Goal: Information Seeking & Learning: Find specific fact

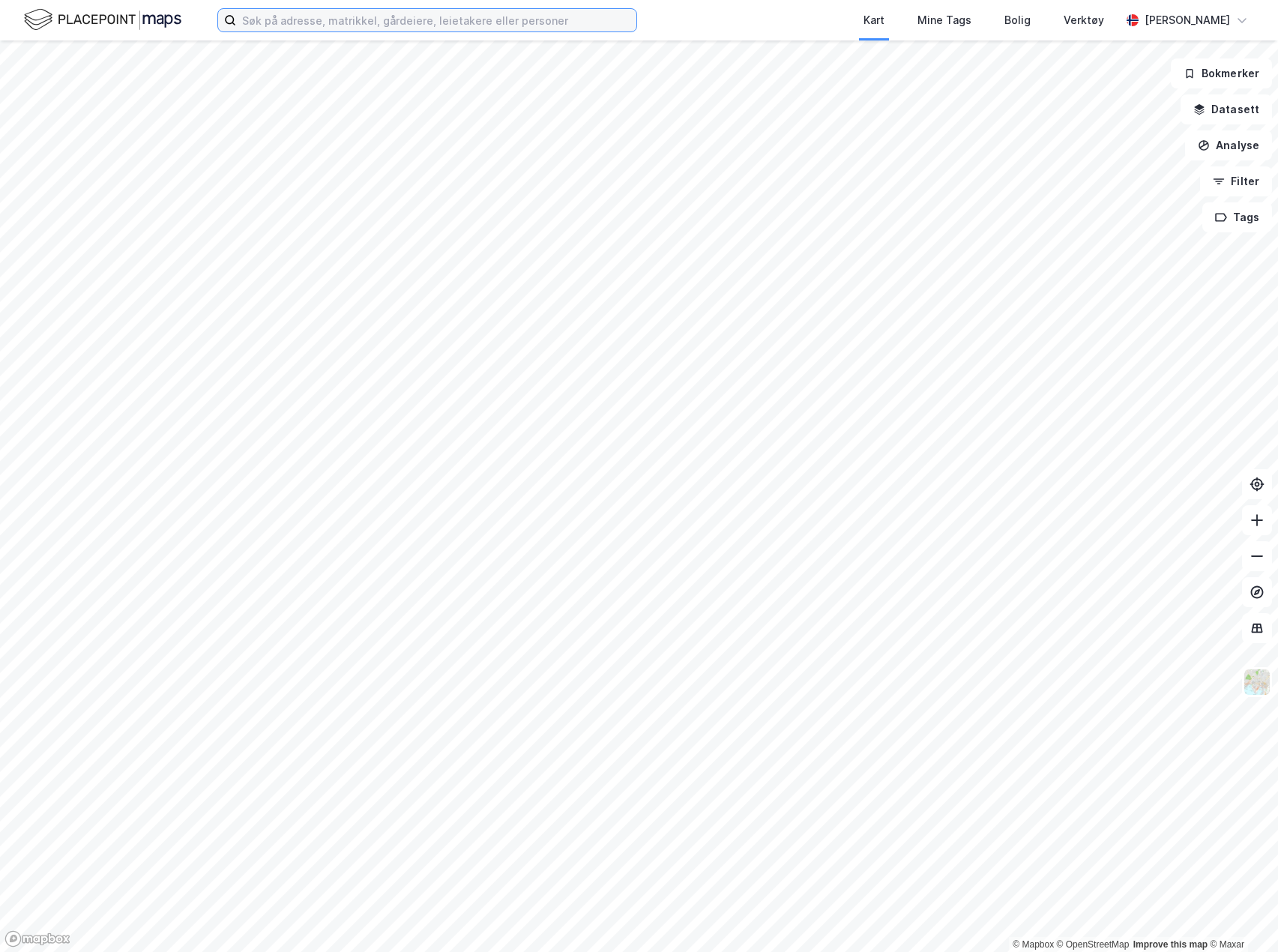
click at [510, 13] on input at bounding box center [436, 20] width 400 height 22
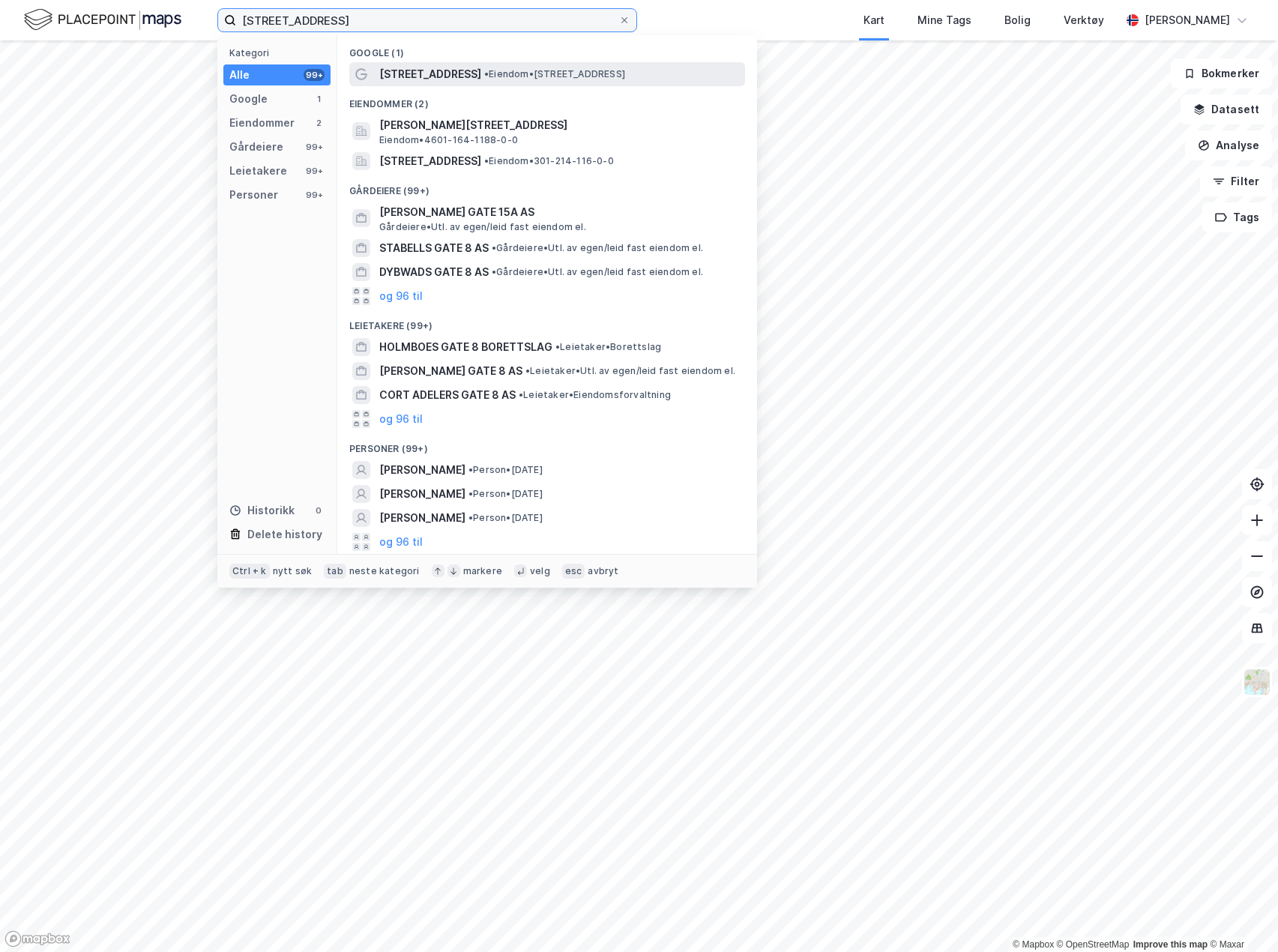
type input "[STREET_ADDRESS]"
click at [506, 70] on span "• Eiendom • [STREET_ADDRESS]" at bounding box center [554, 74] width 141 height 12
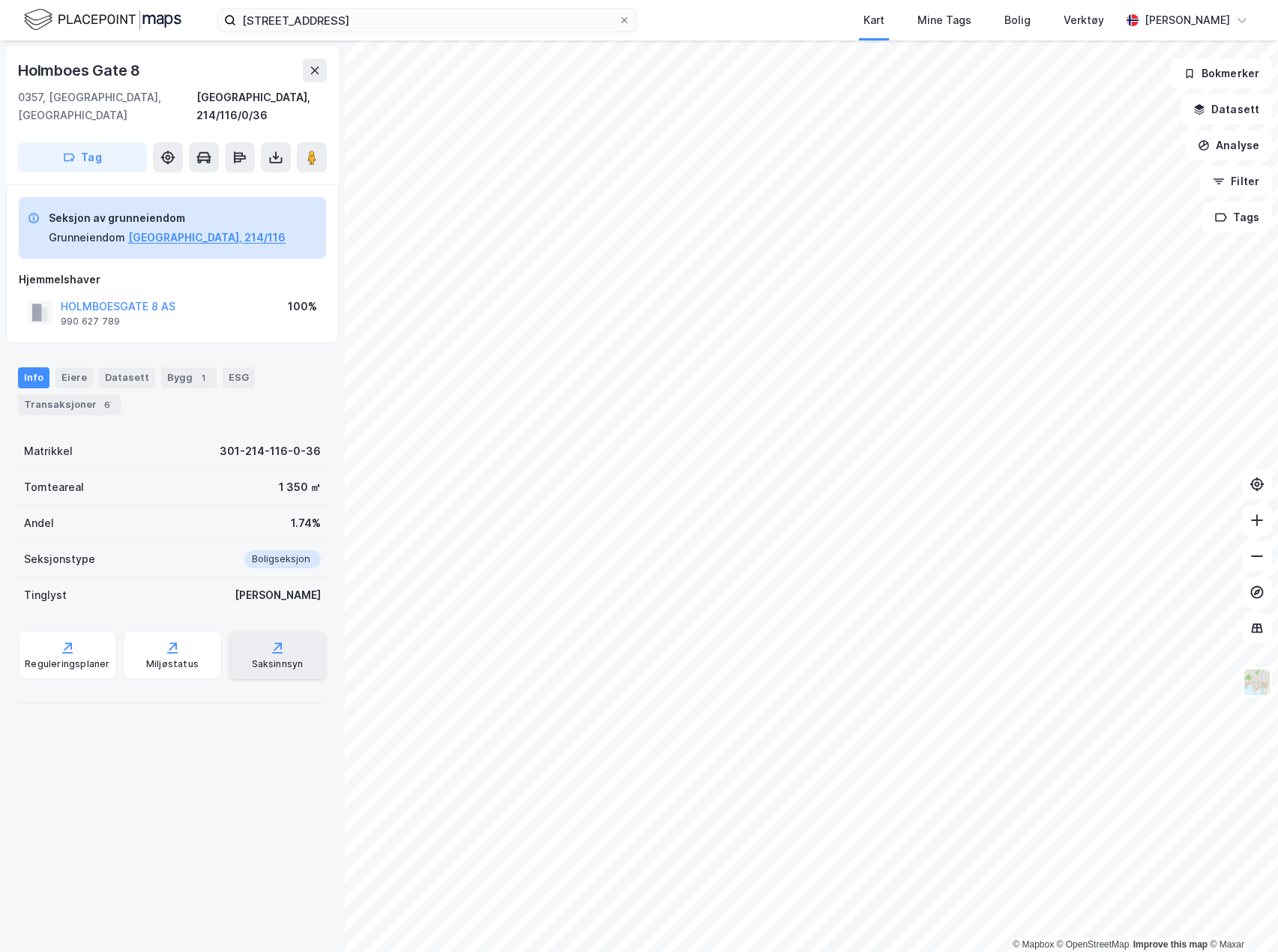
click at [277, 658] on div "Saksinnsyn" at bounding box center [278, 664] width 52 height 12
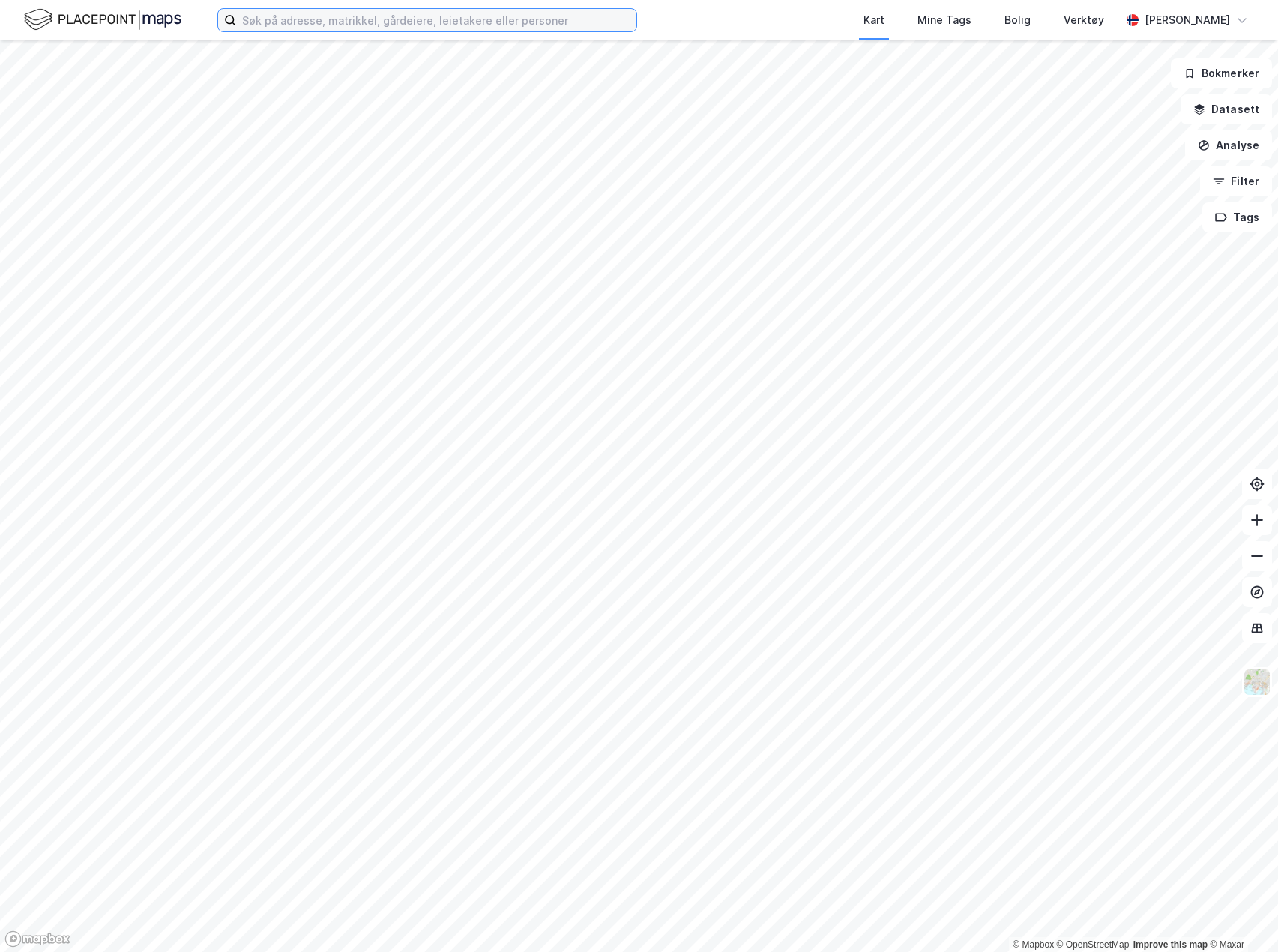
click at [269, 19] on input at bounding box center [436, 20] width 400 height 22
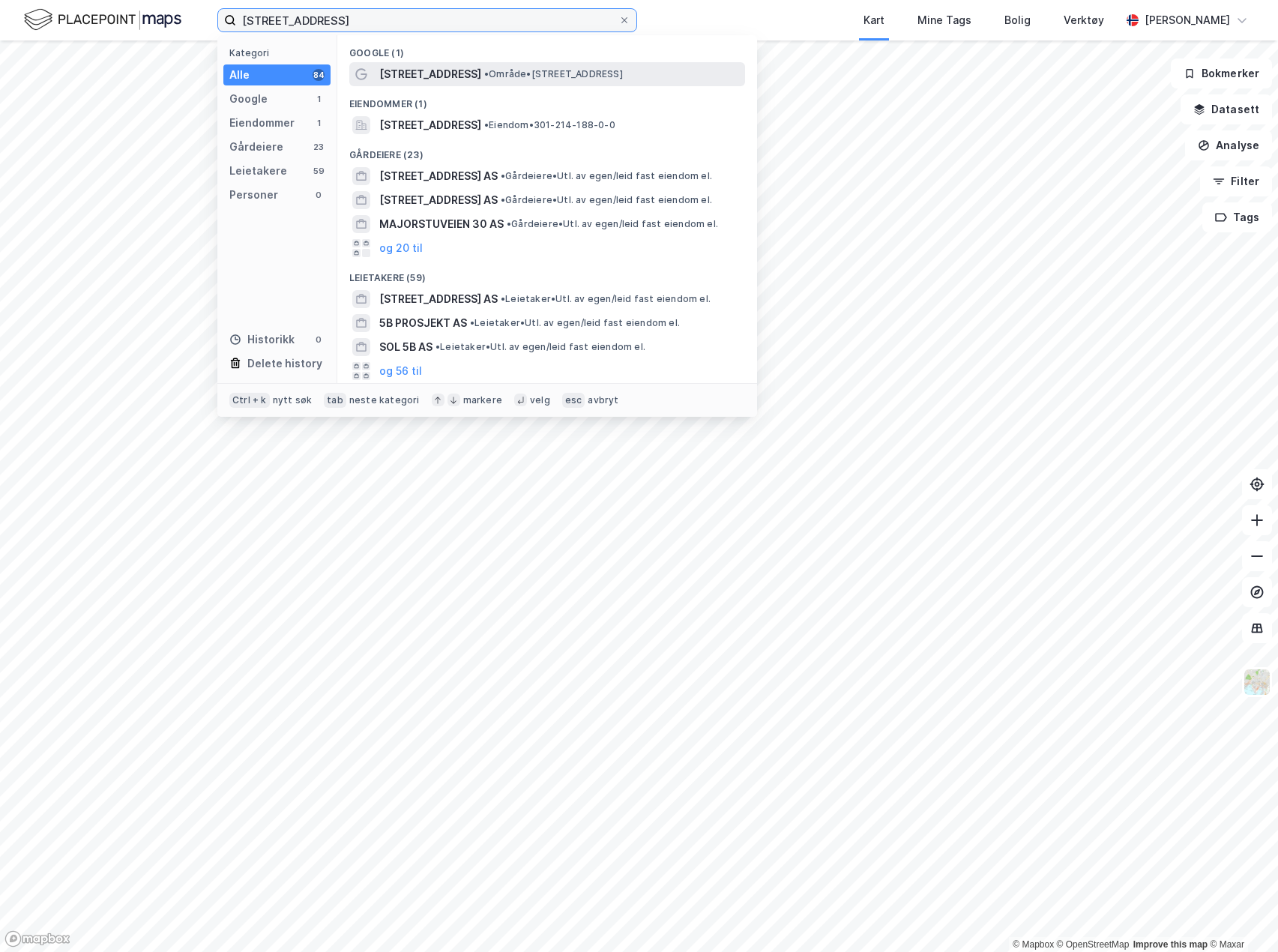
type input "[STREET_ADDRESS]"
click at [495, 76] on span "• Område • [STREET_ADDRESS]" at bounding box center [553, 74] width 139 height 12
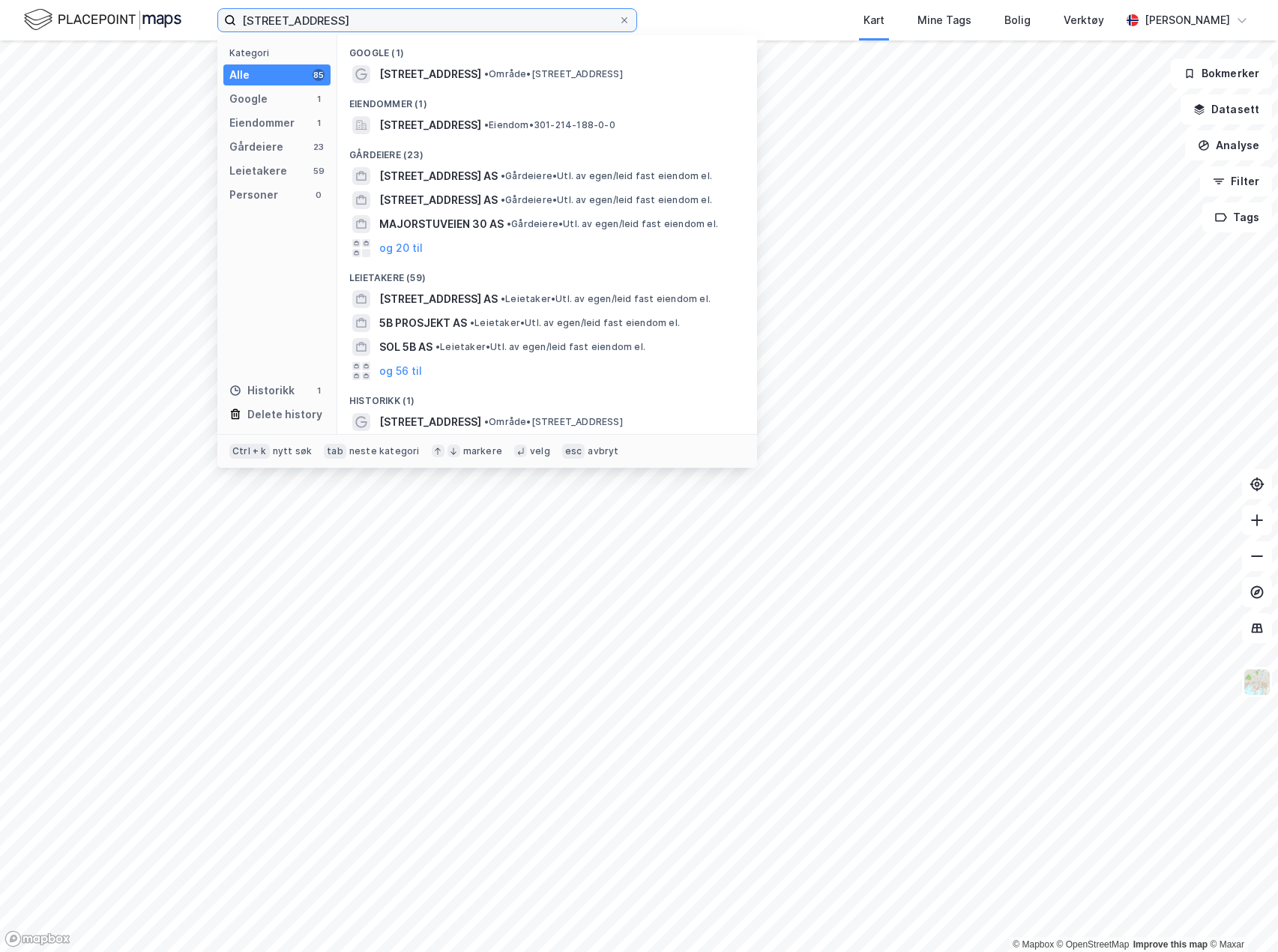
click at [443, 23] on input "[STREET_ADDRESS]" at bounding box center [427, 20] width 382 height 22
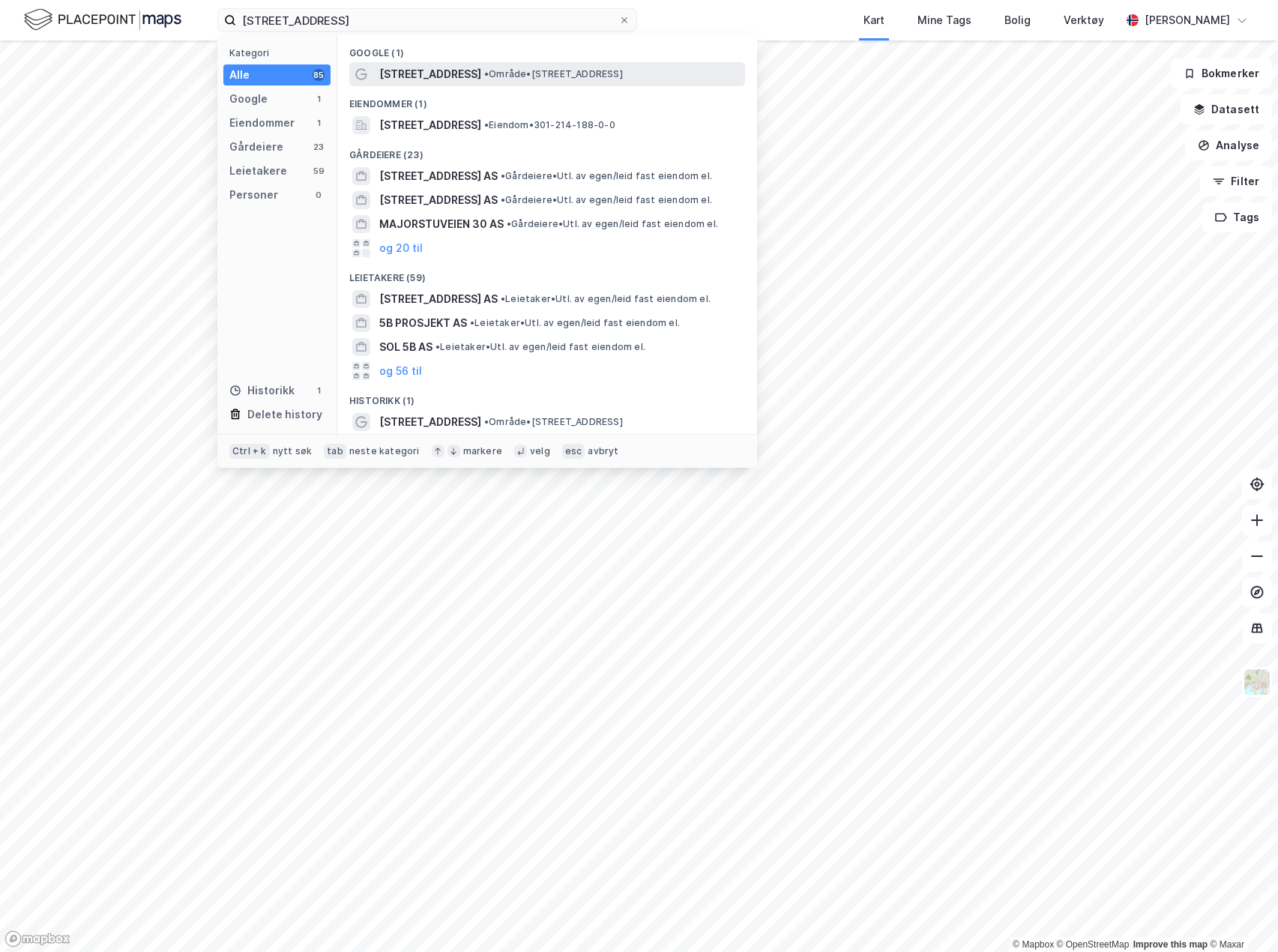
click at [428, 74] on span "[STREET_ADDRESS]" at bounding box center [431, 74] width 102 height 18
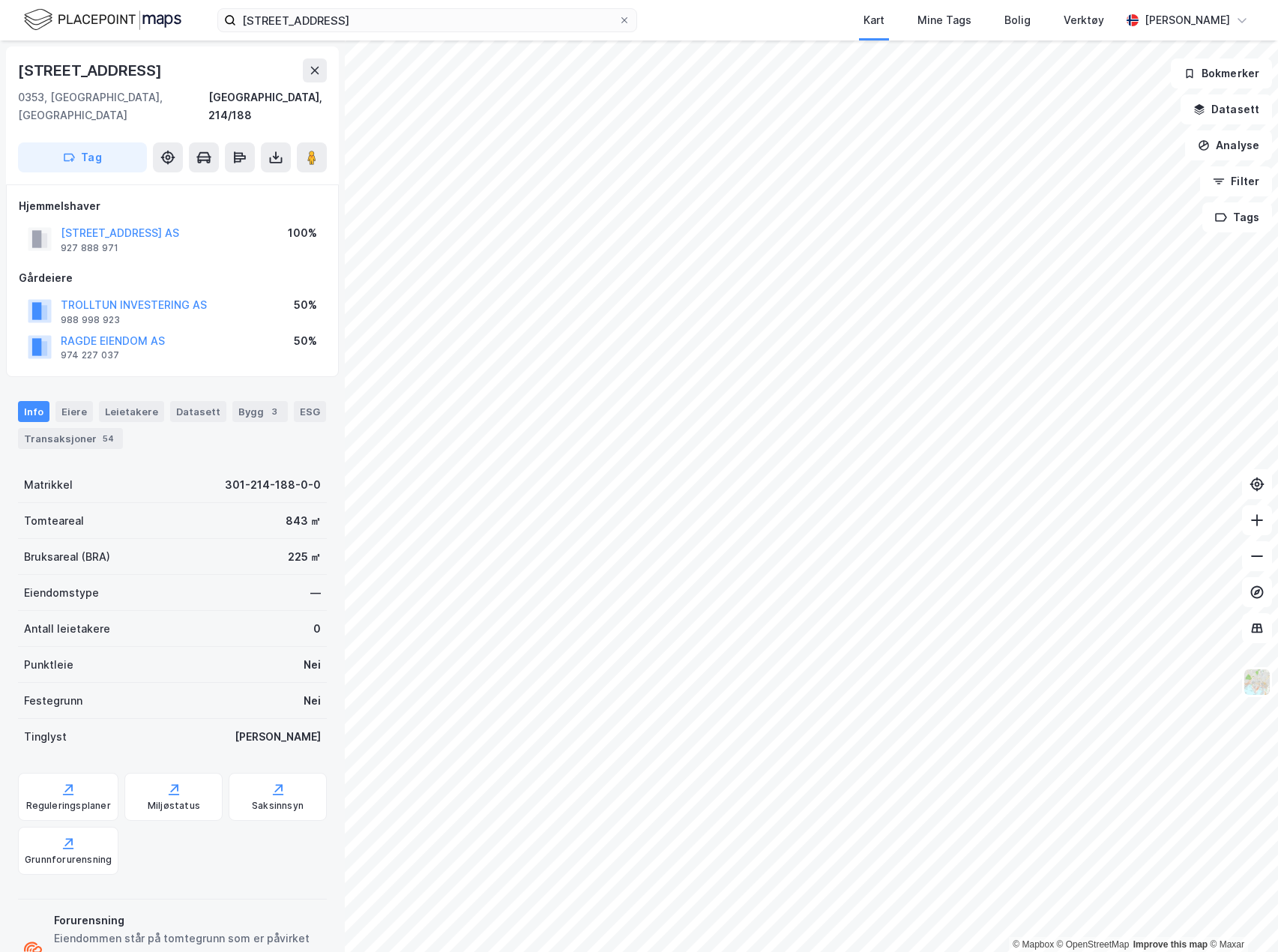
click at [0, 563] on html "[STREET_ADDRESS] Kart Mine Tags Bolig Verktøy [PERSON_NAME] © Mapbox © OpenStre…" at bounding box center [639, 476] width 1278 height 952
click at [1277, 364] on html "[STREET_ADDRESS] Kart Mine Tags Bolig Verktøy [PERSON_NAME] © Mapbox © OpenStre…" at bounding box center [639, 476] width 1278 height 952
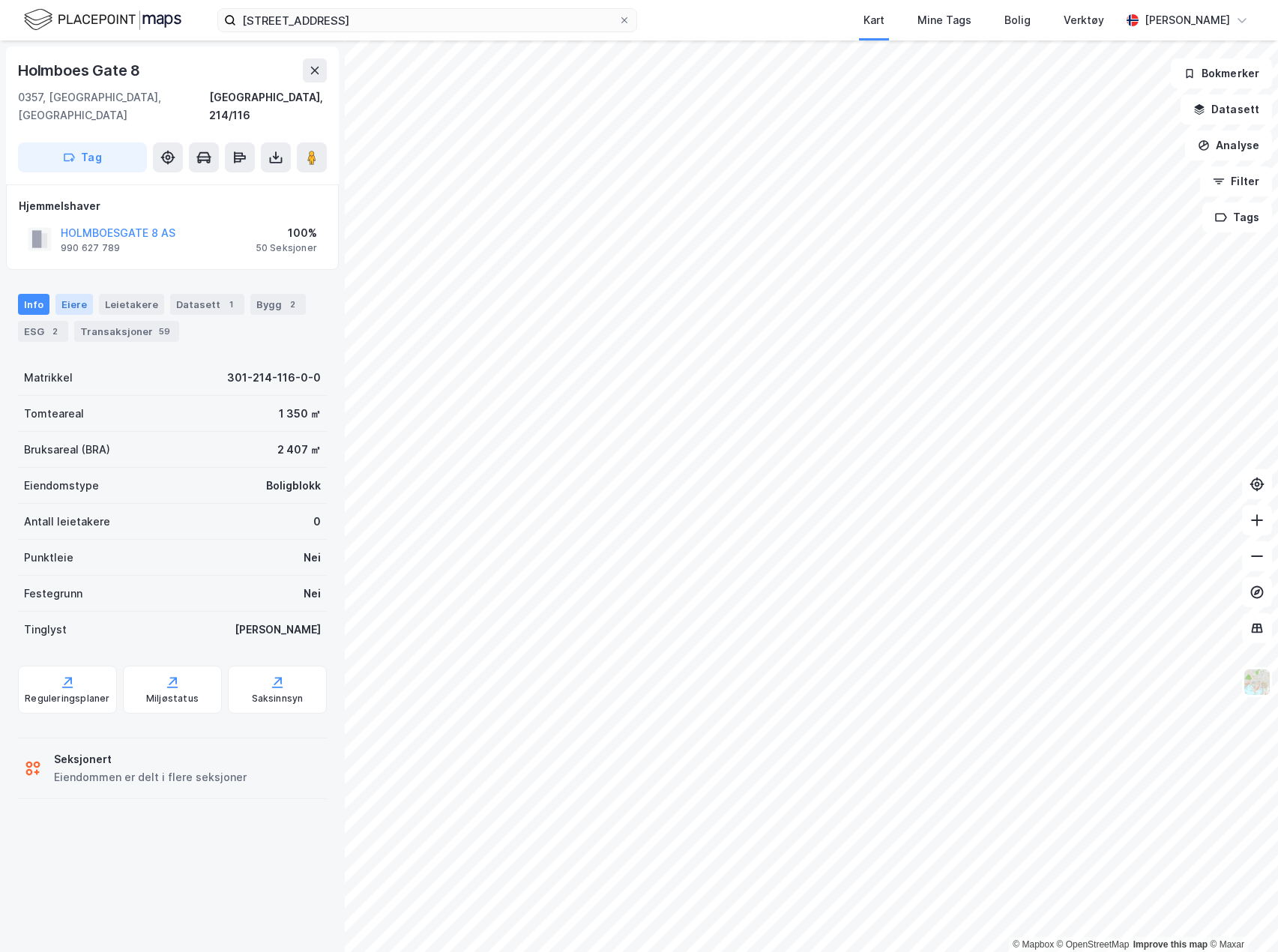
click at [75, 294] on div "Eiere" at bounding box center [74, 304] width 37 height 21
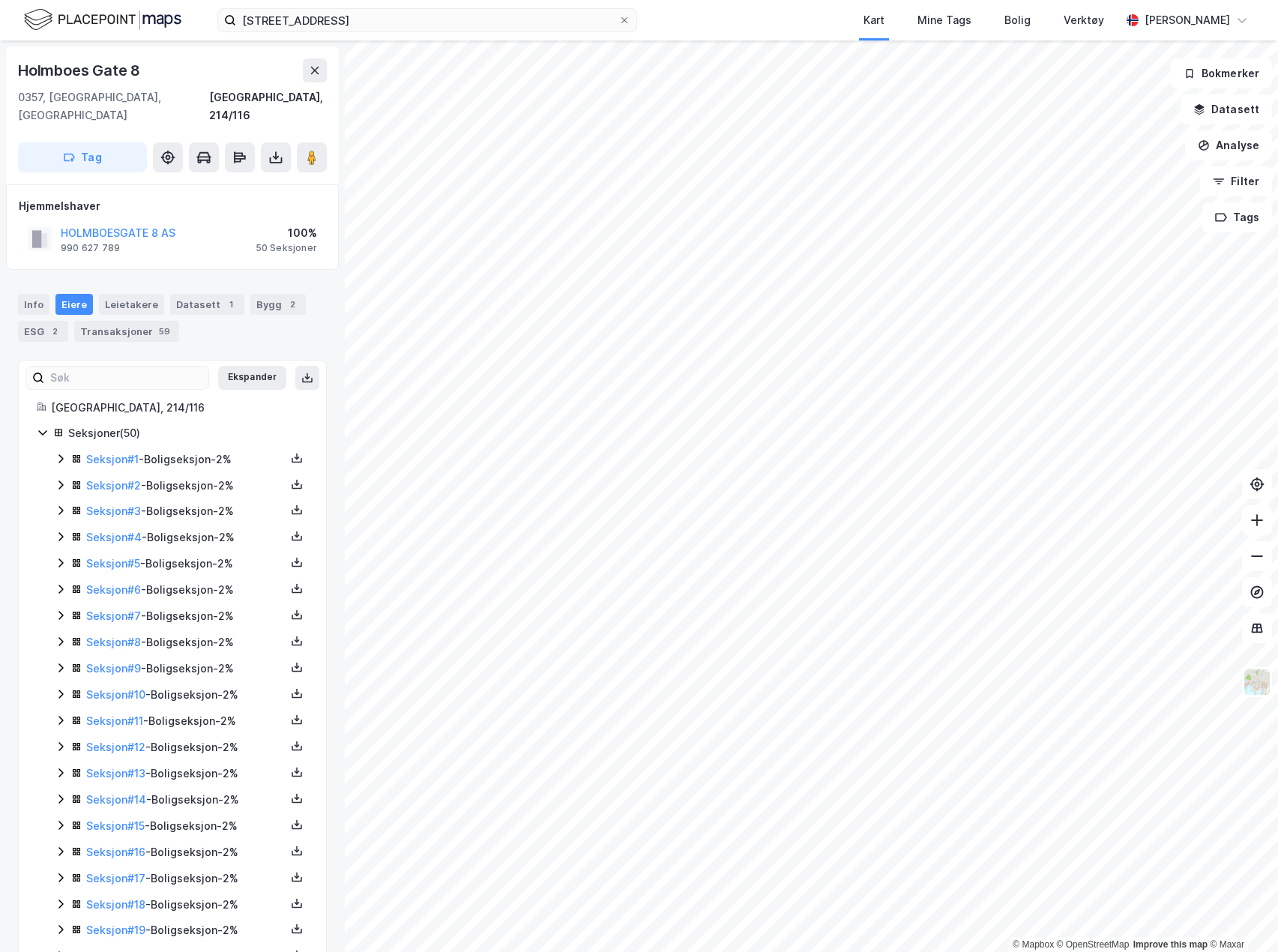
click at [56, 453] on icon at bounding box center [61, 459] width 12 height 12
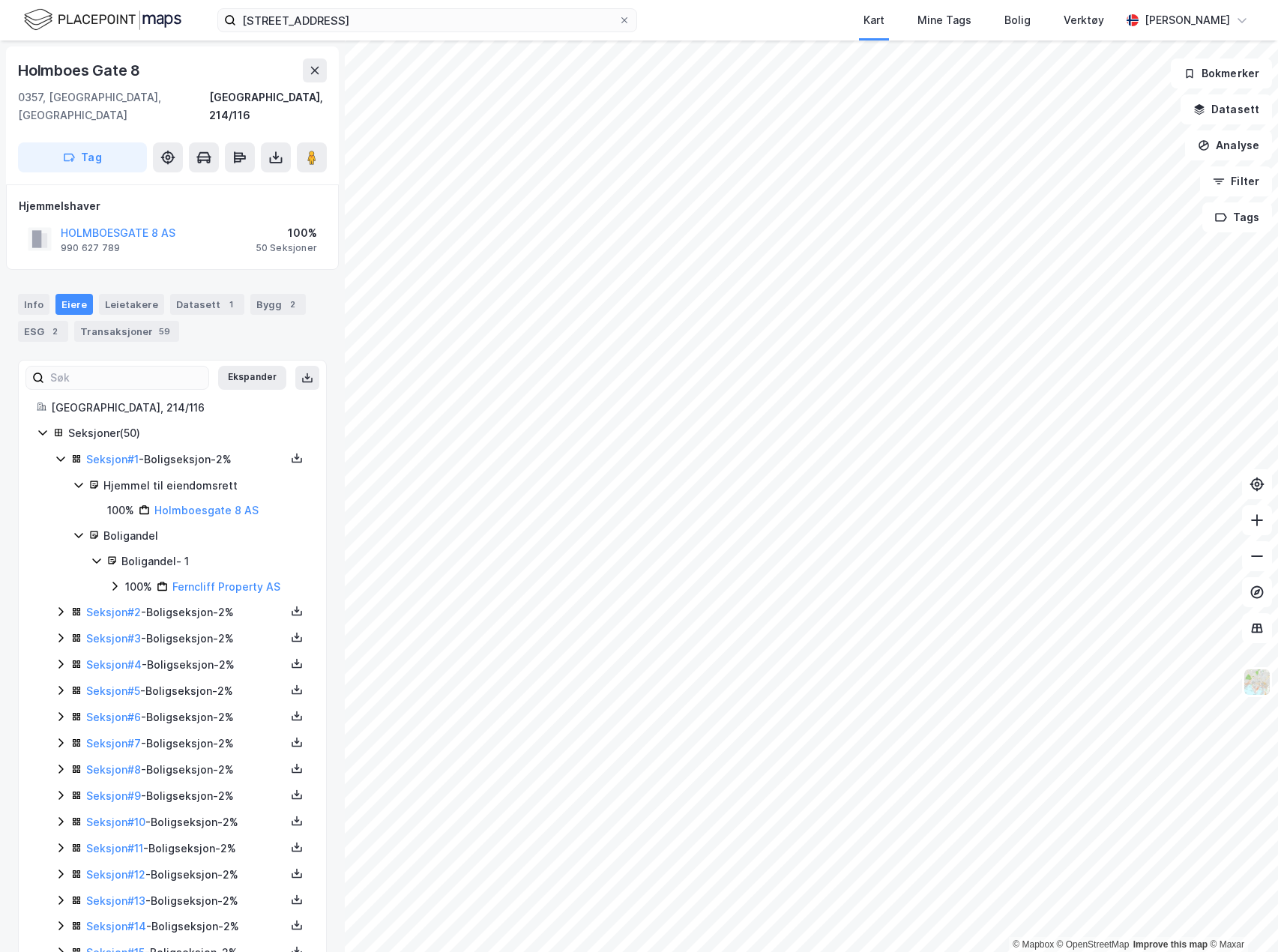
click at [56, 453] on icon at bounding box center [61, 459] width 12 height 12
